Goal: Complete application form

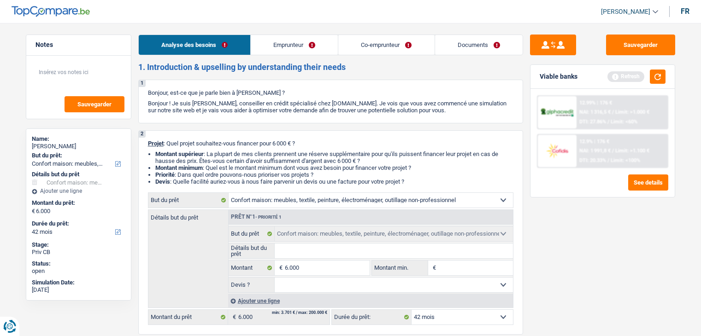
select select "household"
select select "42"
select select "household"
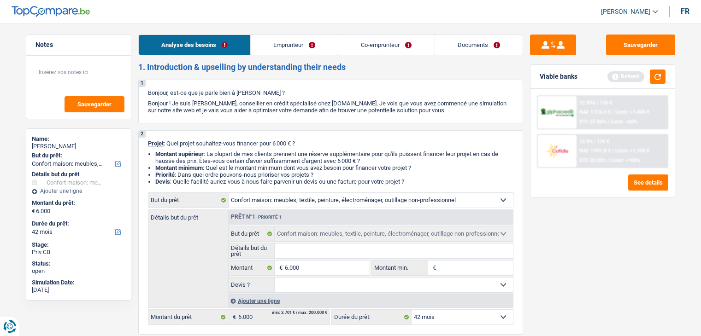
select select "42"
select select "worker"
select select "familyAllowances"
select select "netSalary"
select select "ownerWithMortgage"
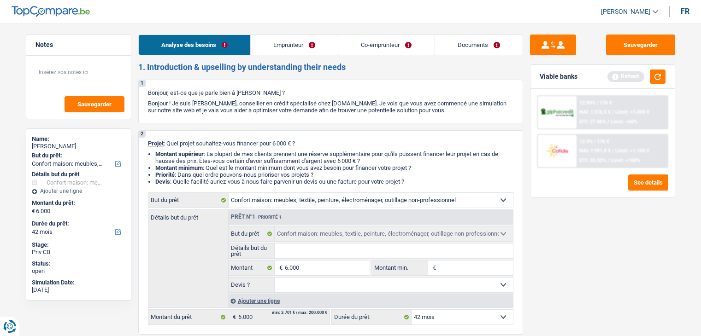
select select "personalLoan"
select select "homeFurnishingOrRelocation"
select select "36"
select select "mortgage"
select select "household"
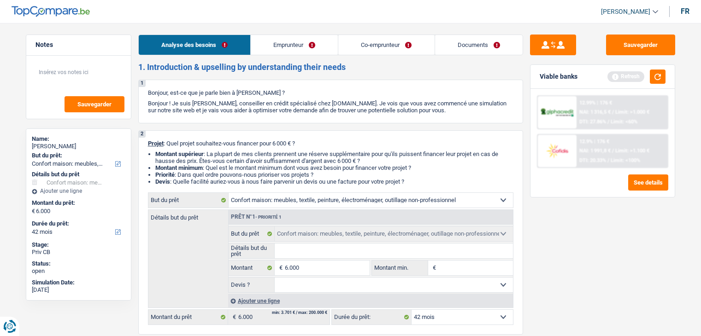
select select "household"
select select "42"
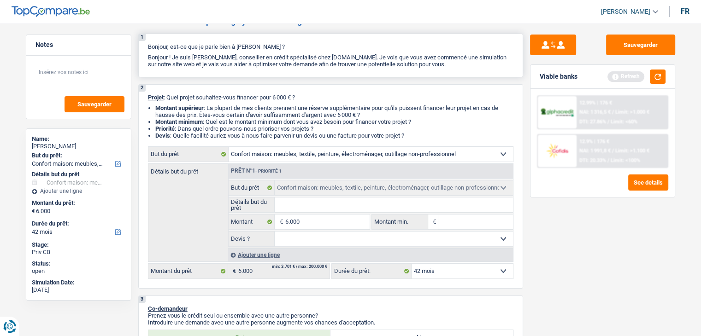
scroll to position [92, 0]
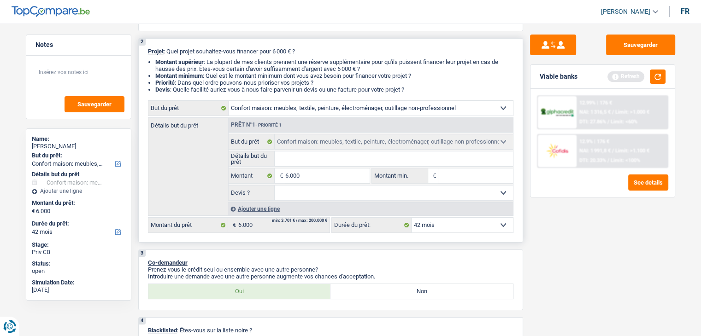
drag, startPoint x: 321, startPoint y: 109, endPoint x: 326, endPoint y: 111, distance: 5.8
drag, startPoint x: 326, startPoint y: 111, endPoint x: 408, endPoint y: 75, distance: 89.5
click at [408, 75] on li "Montant minimum : Quel est le montant minimum dont vous avez besoin pour financ…" at bounding box center [334, 75] width 358 height 7
click at [505, 109] on select "Confort maison: meubles, textile, peinture, électroménager, outillage non-profe…" at bounding box center [371, 108] width 284 height 15
click at [229, 101] on select "Confort maison: meubles, textile, peinture, électroménager, outillage non-profe…" at bounding box center [371, 108] width 284 height 15
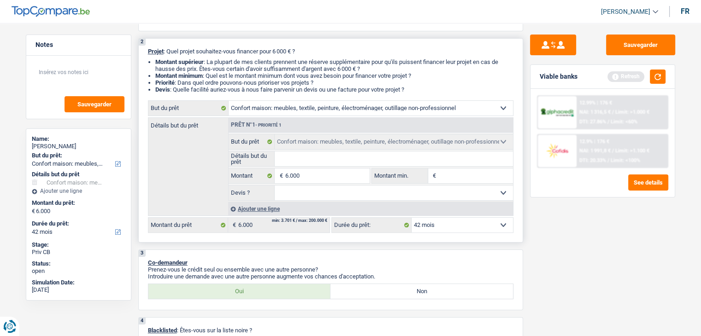
click at [332, 163] on input "Détails but du prêt" at bounding box center [394, 159] width 238 height 15
type input "f"
type input "fa"
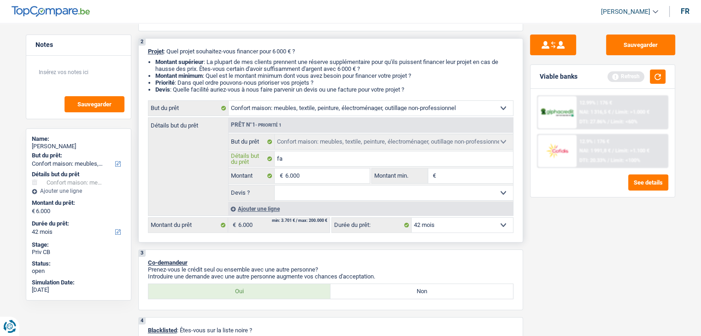
type input "fau"
type input "faut"
type input "faute"
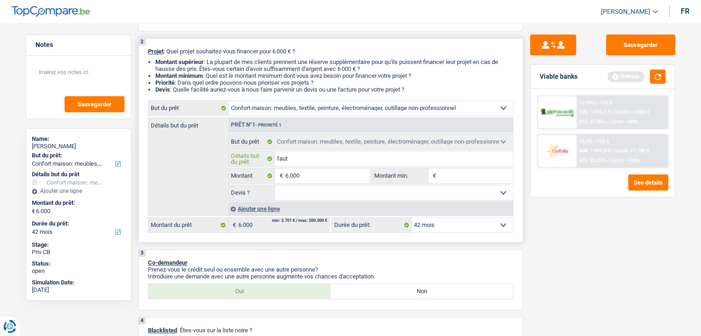
type input "faute"
type input "fauteu"
type input "fauteui"
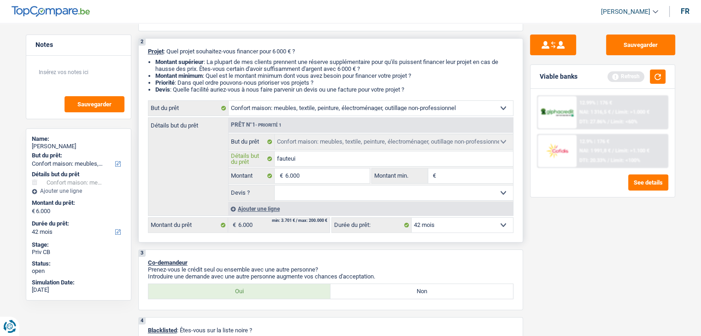
type input "fauteuim"
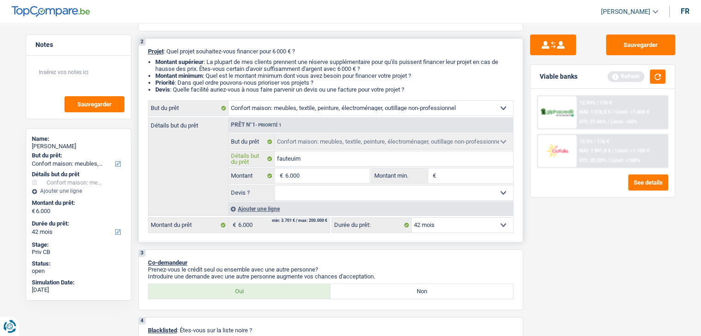
type input "fauteuim"
type input "fauteui"
type input "fauteuil"
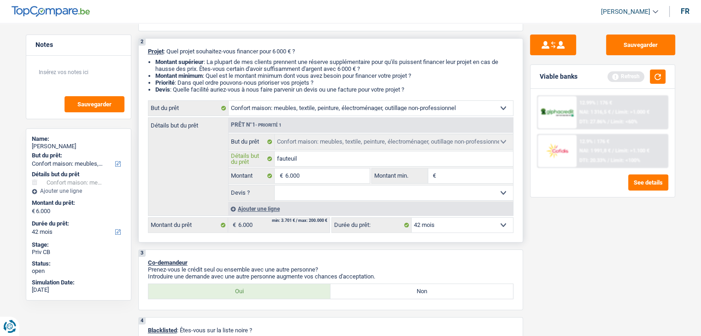
type input "fauteuil"
type input "fauteuil,"
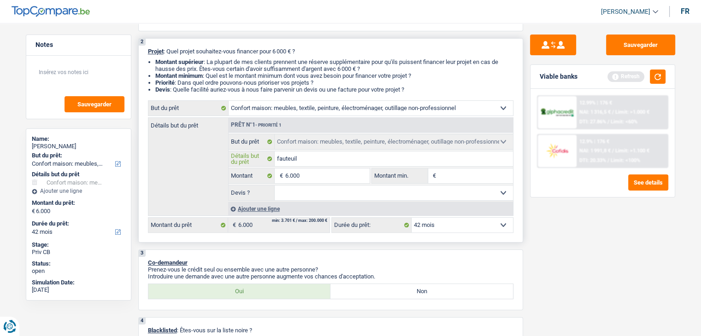
type input "fauteuil,"
type input "fauteuil, t"
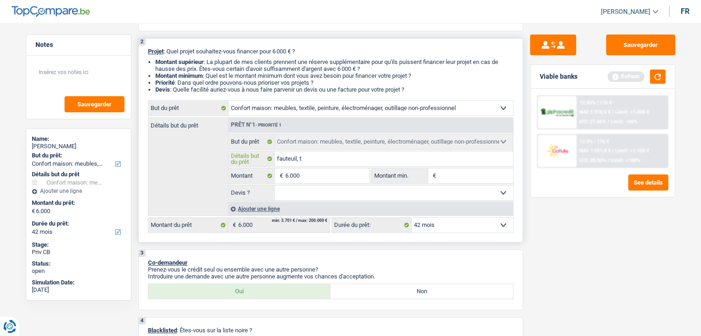
type input "fauteuil, ta"
type input "fauteuil, tab"
type input "fauteuil, tabl"
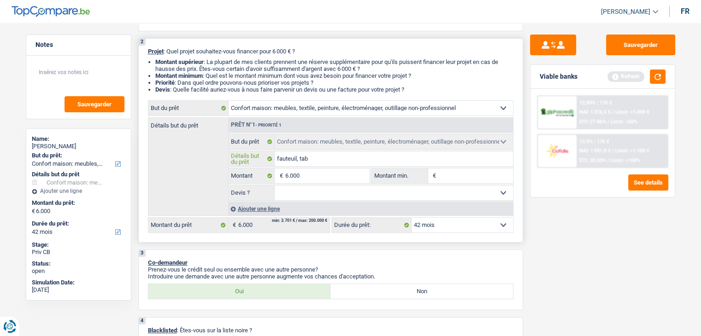
type input "fauteuil, tabl"
type input "fauteuil, table"
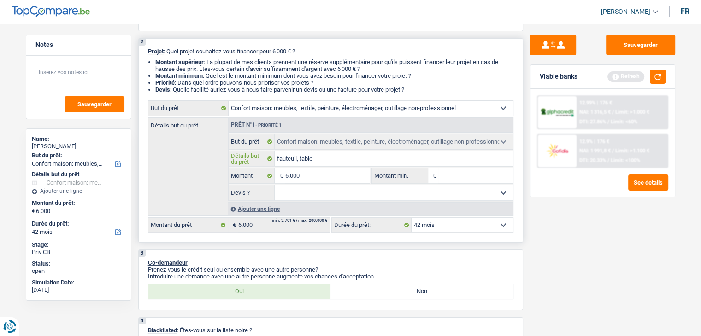
type input "fauteuil, table e"
type input "fauteuil, table et"
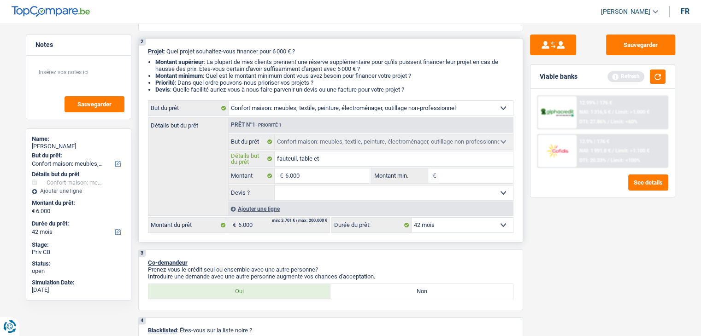
type input "fauteuil, table et"
type input "fauteuil, table et s"
type input "fauteuil, table et"
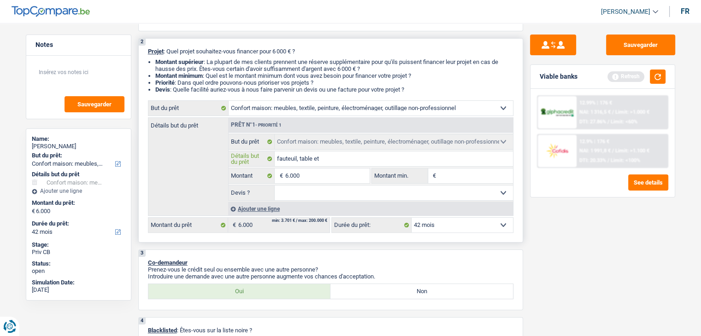
type input "fauteuil, table et c"
type input "fauteuil, table et ch"
type input "fauteuil, table et cha"
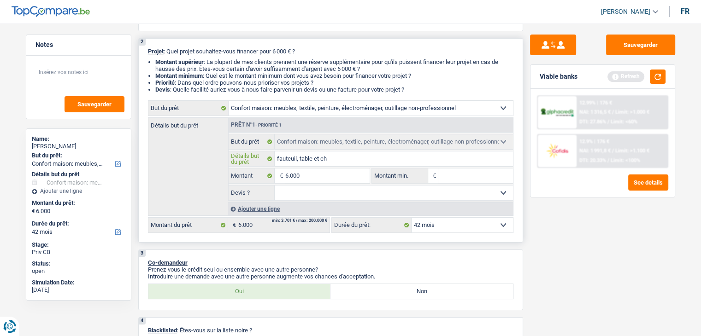
type input "fauteuil, table et cha"
type input "fauteuil, table et chai"
type input "fauteuil, table et chais"
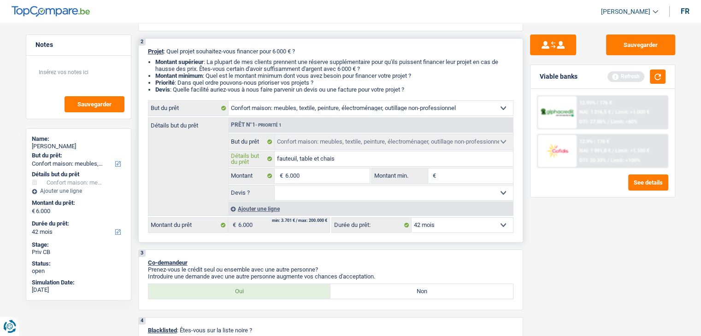
type input "fauteuil, table et chaise"
type input "fauteuil, table et chaise 5"
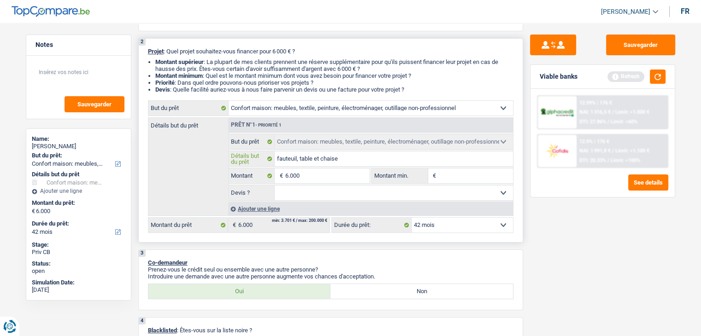
type input "fauteuil, table et chaise 5"
type input "fauteuil, table et chaise"
click at [488, 175] on input "Montant min." at bounding box center [475, 176] width 75 height 15
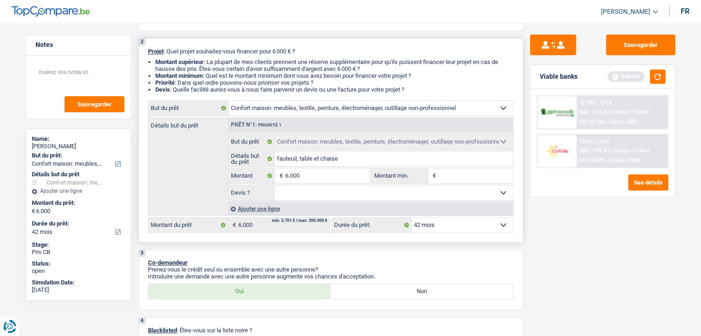
type input "5"
type input "50"
type input "500"
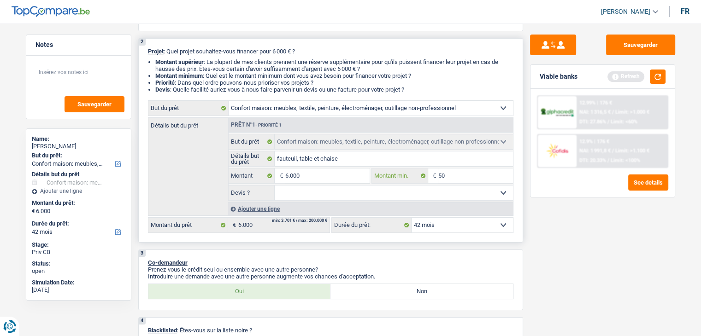
type input "500"
type input "5.000"
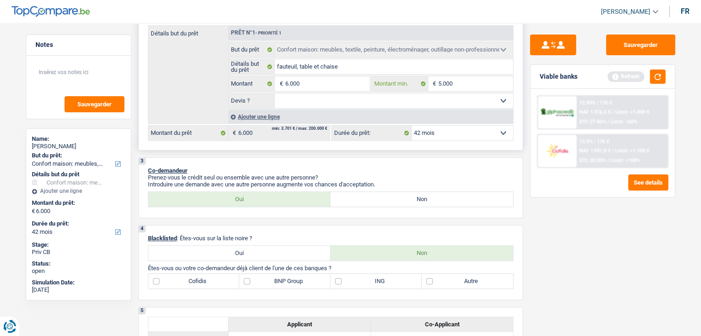
scroll to position [230, 0]
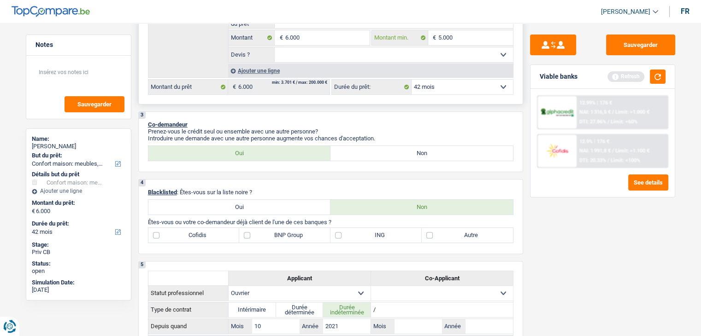
type input "5.000"
click at [335, 56] on select "Oui Non Non répondu Sélectionner une option" at bounding box center [394, 54] width 238 height 15
select select "false"
click at [275, 47] on select "Oui Non Non répondu Sélectionner une option" at bounding box center [394, 54] width 238 height 15
select select "false"
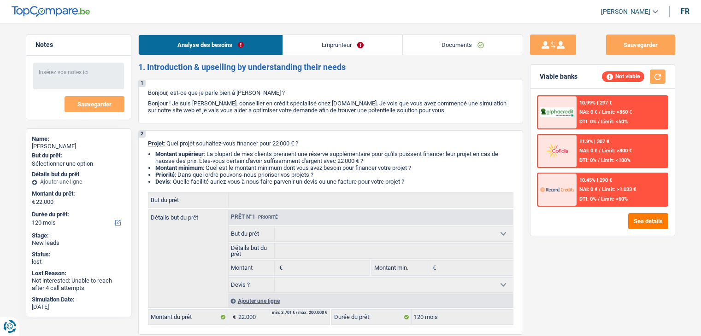
select select "120"
